Goal: Communication & Community: Ask a question

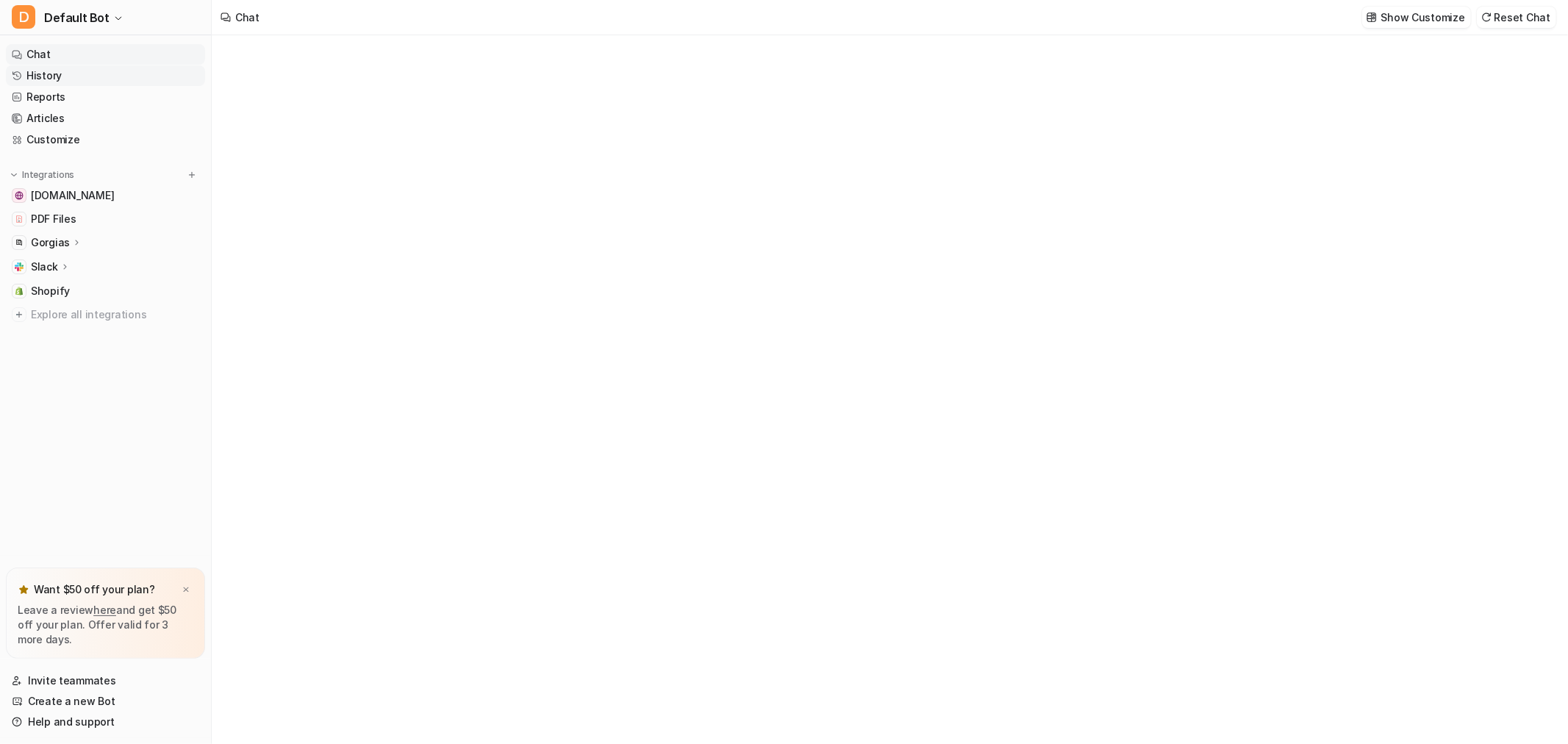
type textarea "**********"
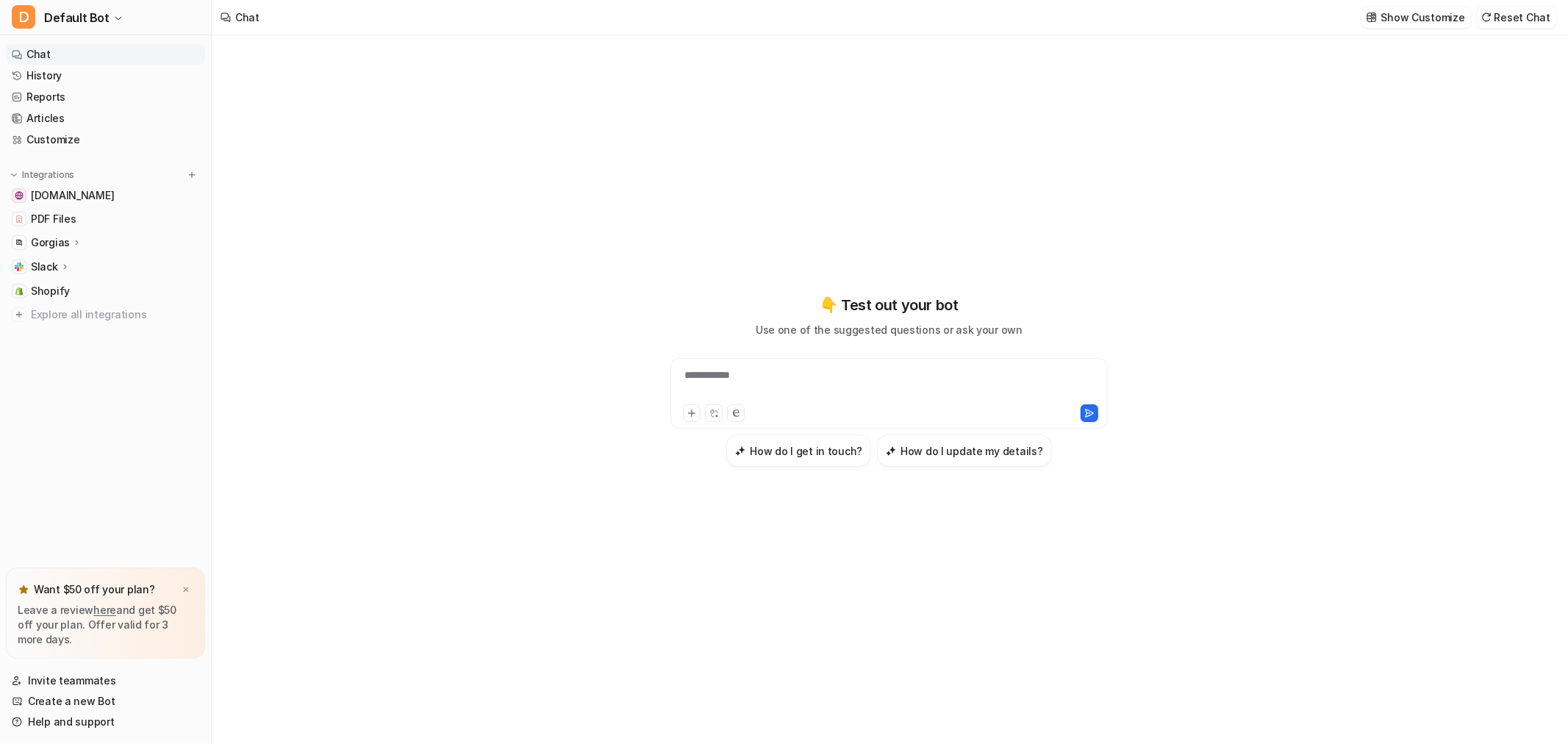
click at [769, 376] on div "**********" at bounding box center [890, 384] width 431 height 33
paste div
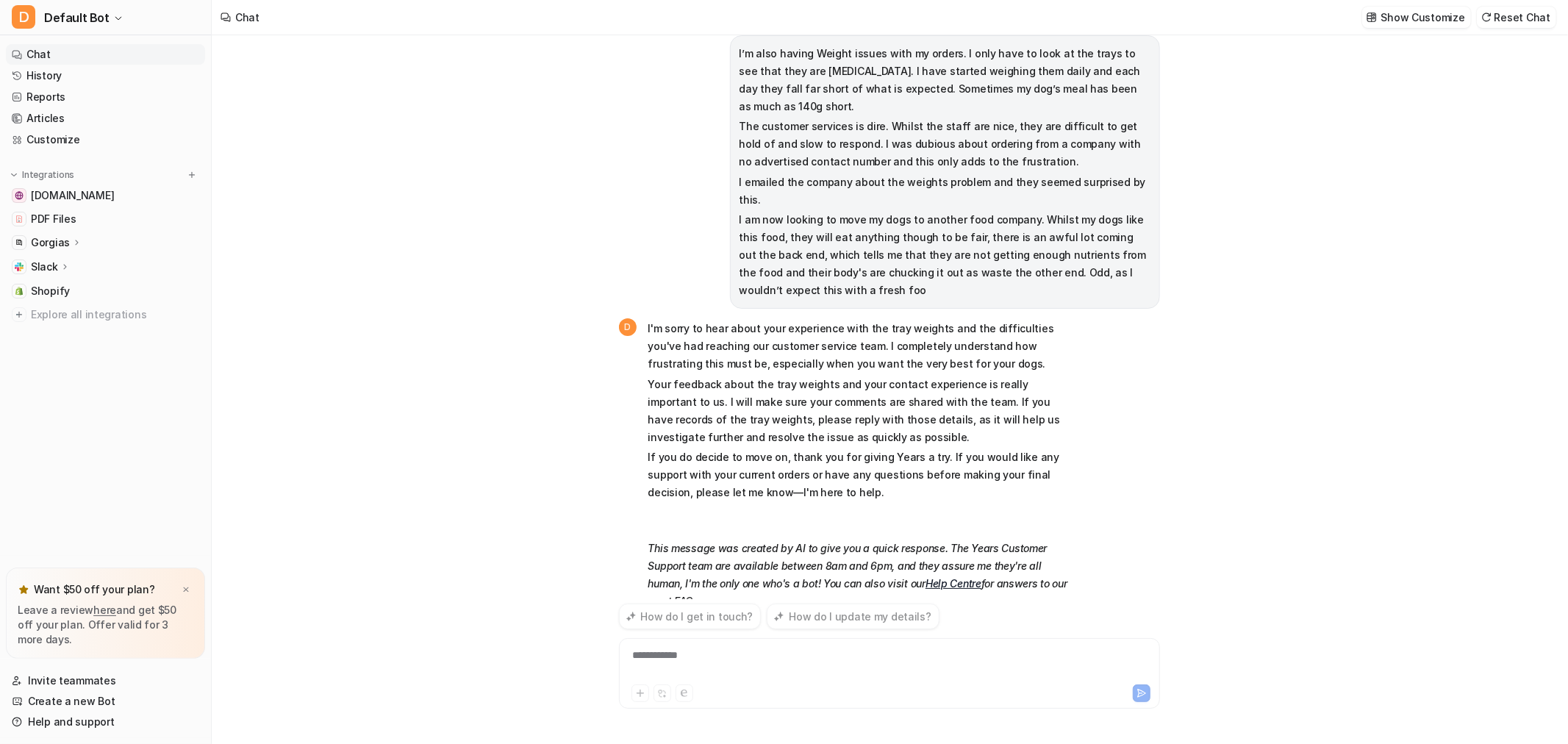
scroll to position [35, 0]
